Goal: Book appointment/travel/reservation

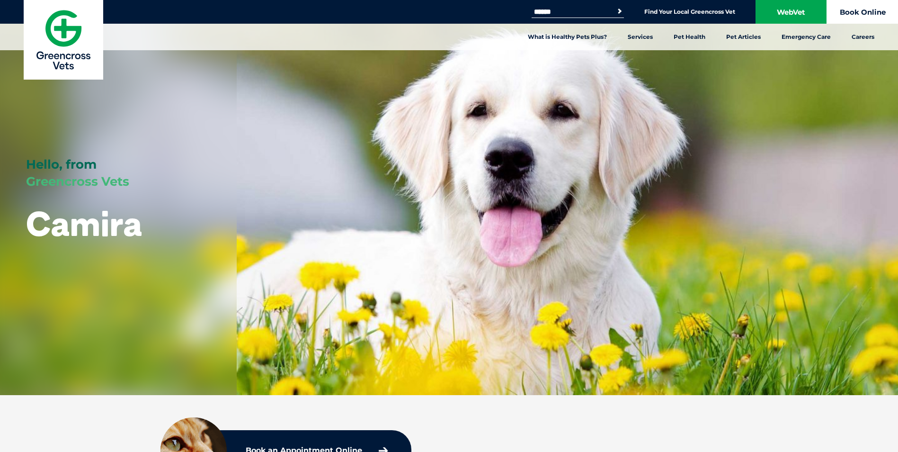
click at [869, 8] on link "Book Online" at bounding box center [862, 12] width 71 height 24
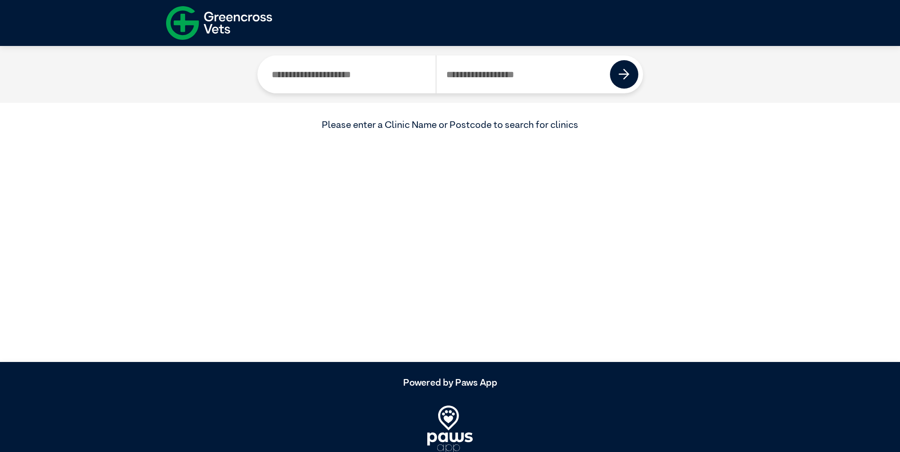
click at [328, 77] on input "Search by Clinic Name" at bounding box center [349, 74] width 174 height 38
click at [507, 80] on input "Search by Postcode" at bounding box center [523, 74] width 175 height 38
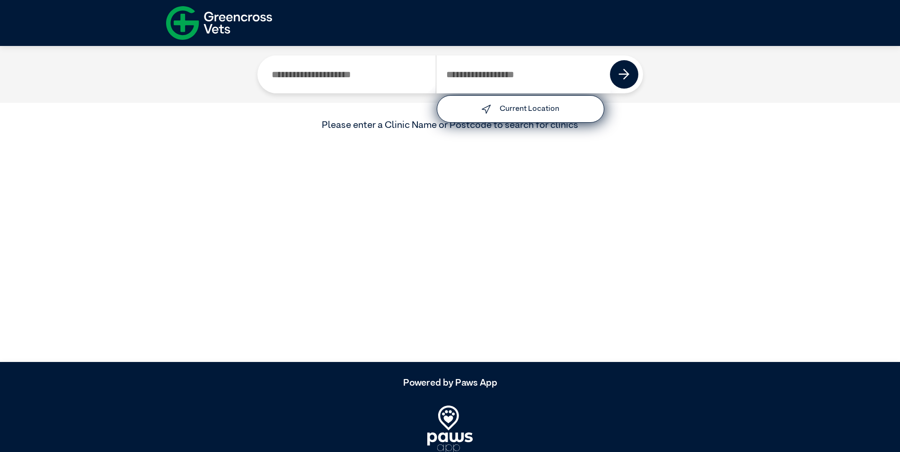
click at [290, 70] on input "Search by Clinic Name" at bounding box center [349, 74] width 174 height 38
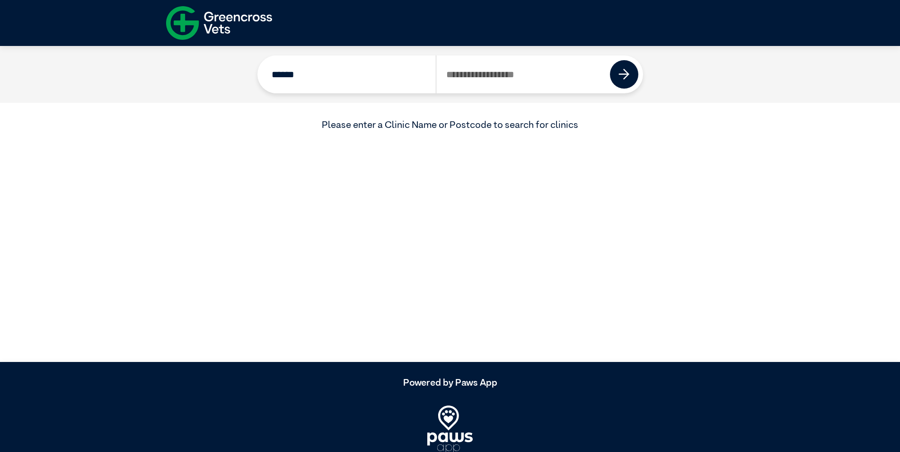
type input "******"
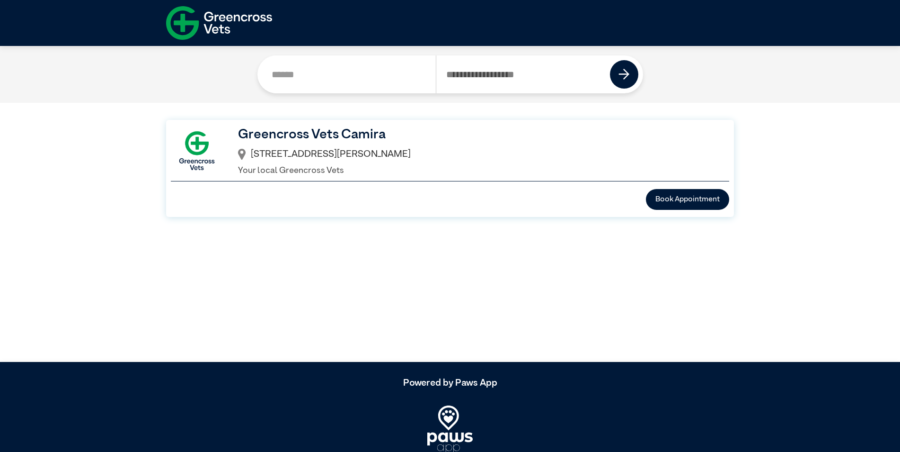
click at [304, 141] on h3 "Greencross Vets Camira" at bounding box center [476, 134] width 476 height 20
